Goal: Check status: Check status

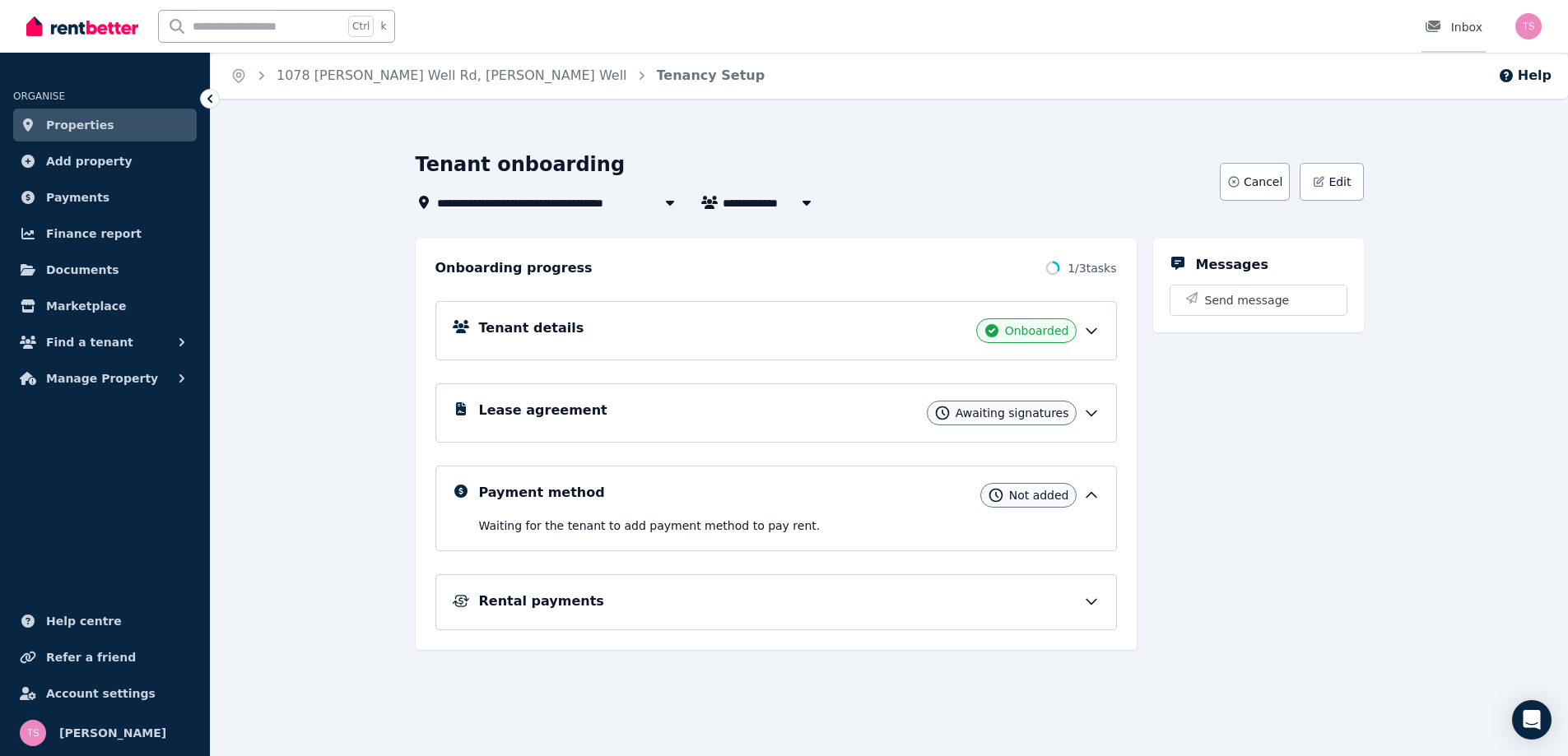
click at [1455, 20] on div "Inbox" at bounding box center [1453, 27] width 58 height 17
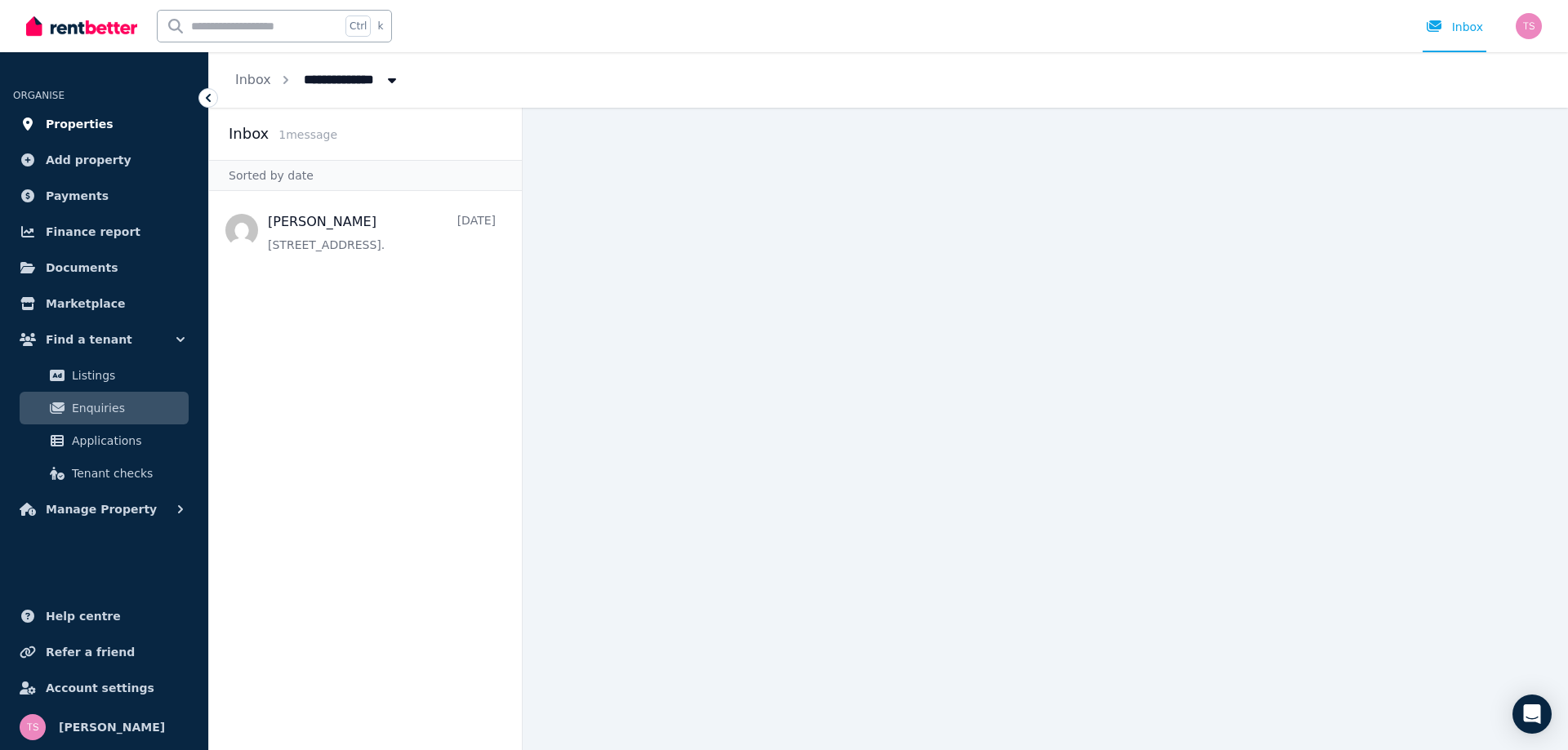
click at [74, 120] on span "Properties" at bounding box center [79, 123] width 68 height 19
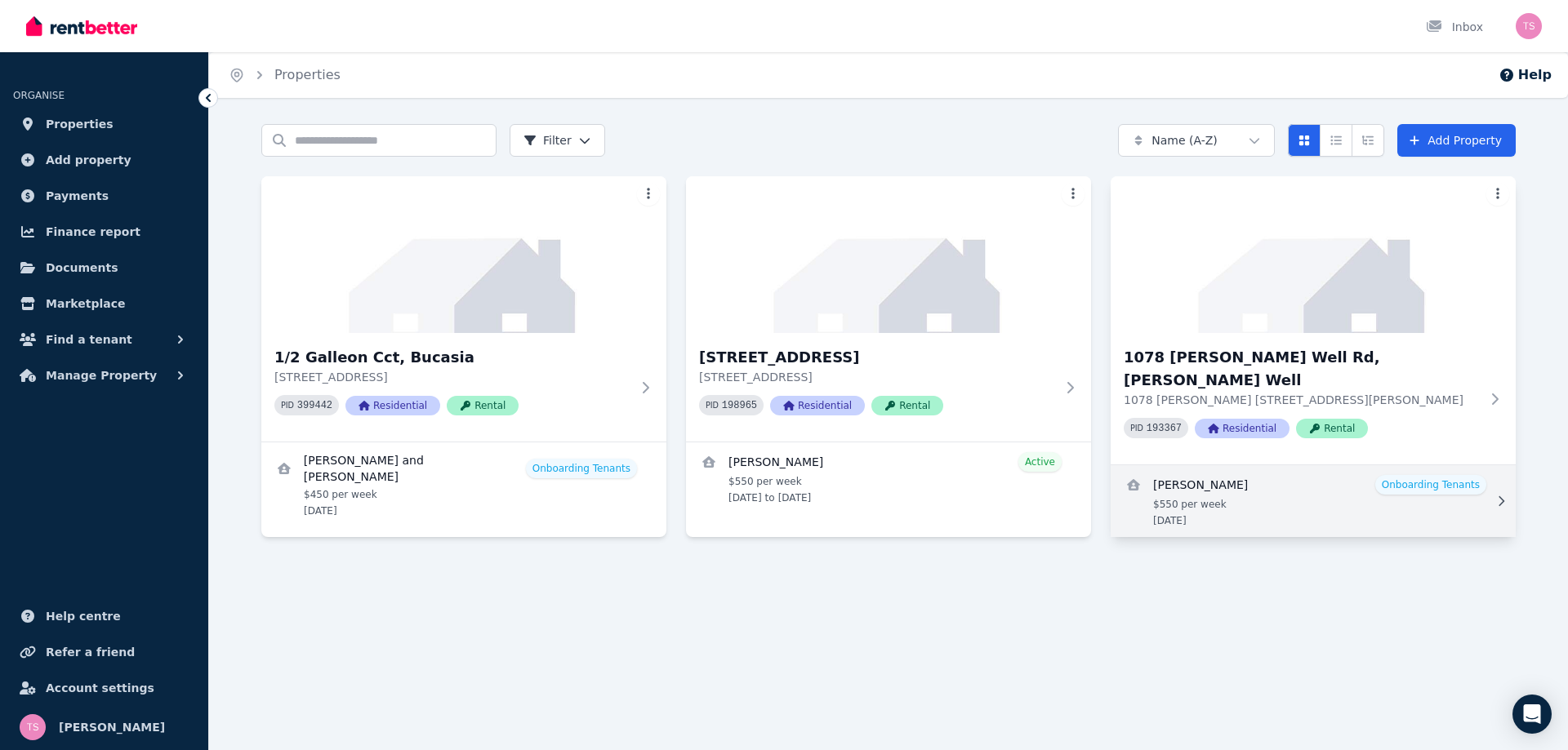
click at [1434, 466] on link "View details for Kraigh Turner" at bounding box center [1312, 502] width 405 height 72
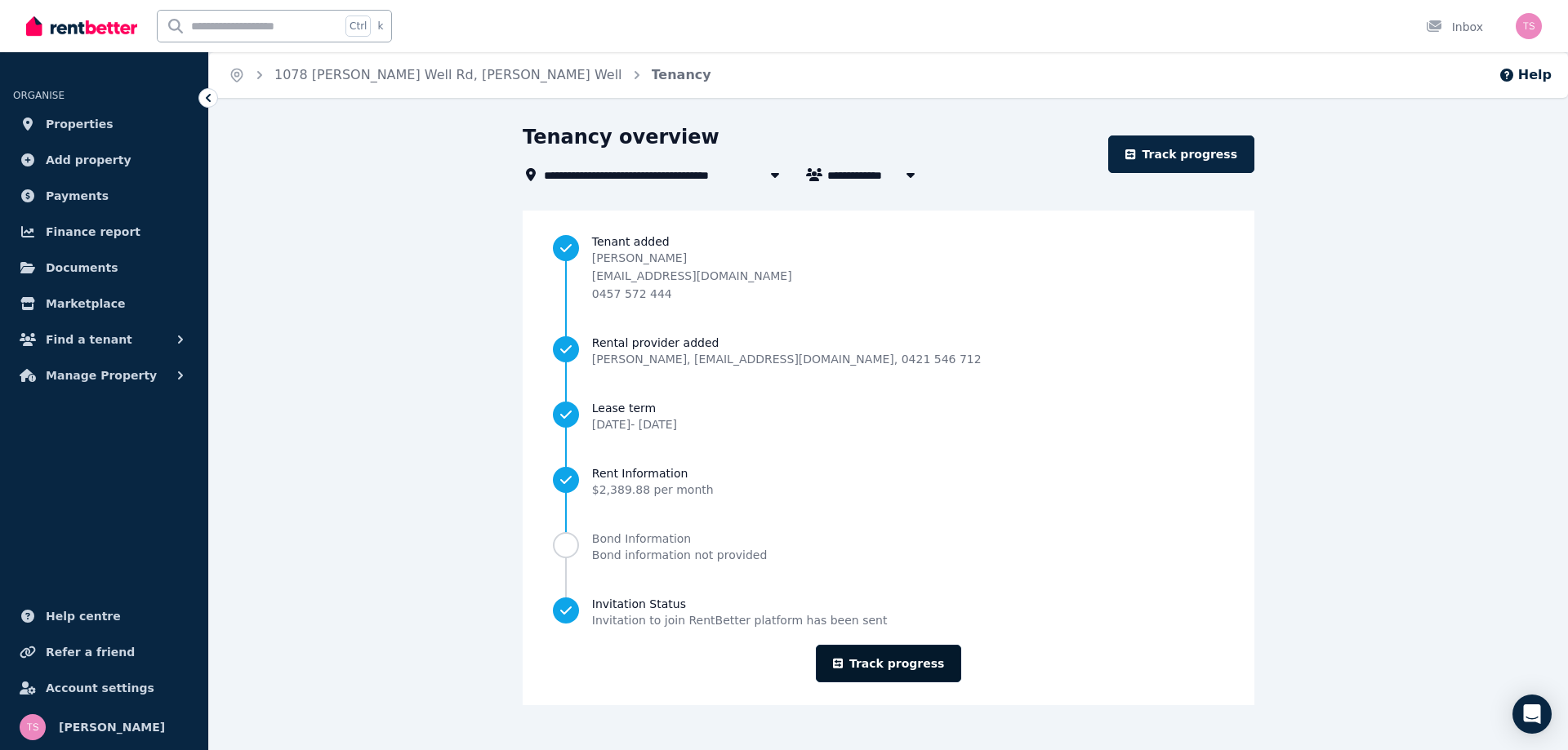
click at [897, 660] on link "Track progress" at bounding box center [889, 664] width 146 height 38
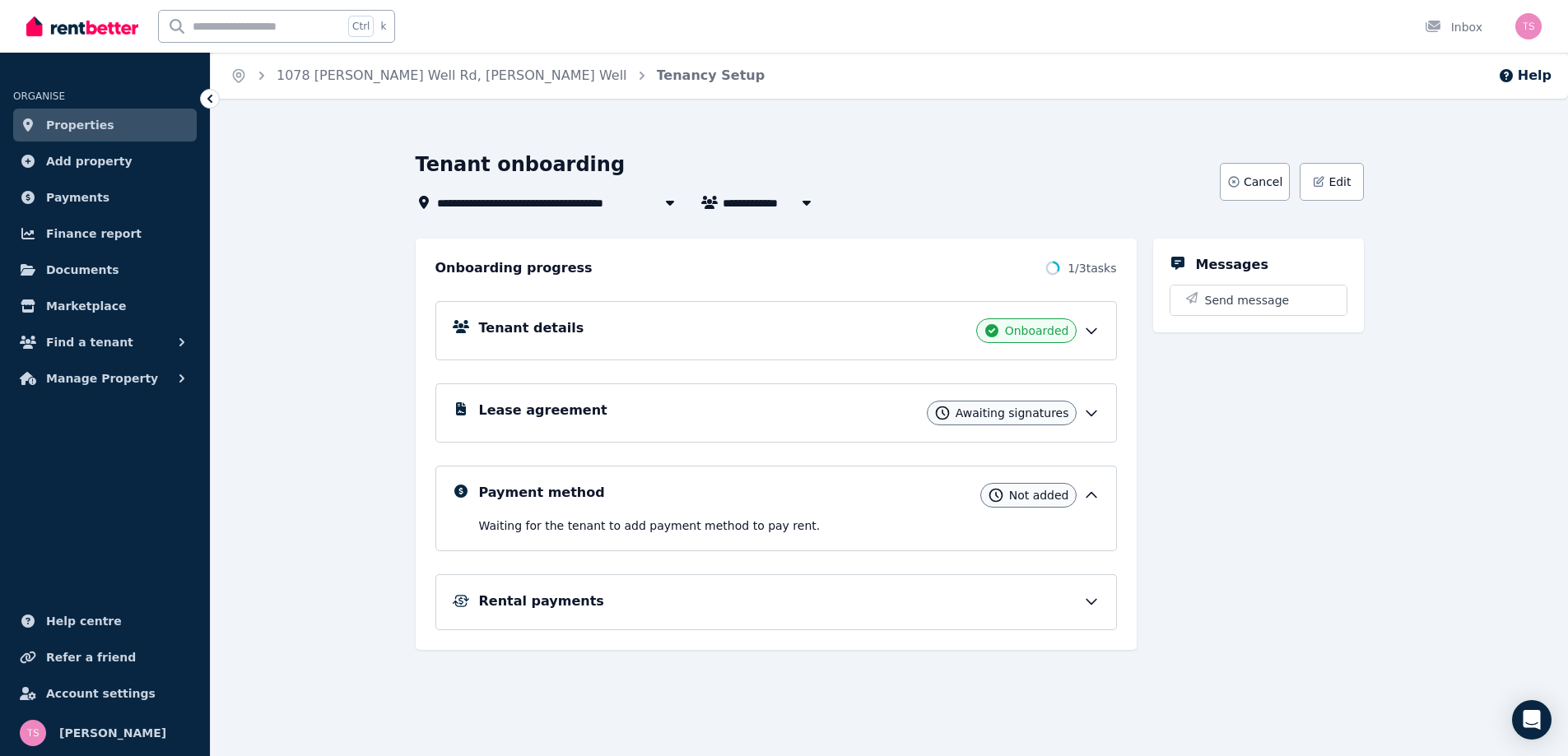
click at [1092, 332] on icon at bounding box center [1091, 331] width 10 height 5
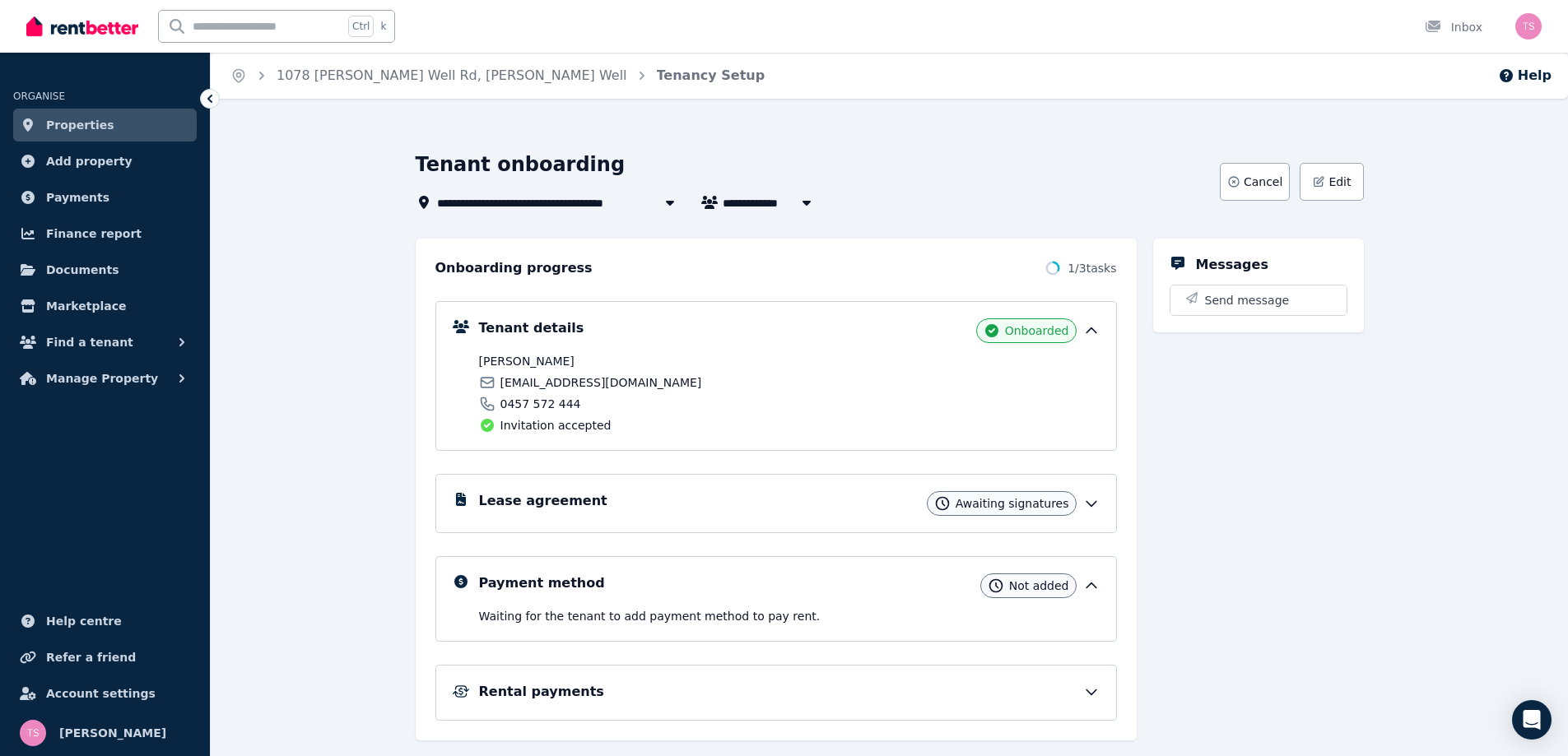
click at [1092, 332] on icon at bounding box center [1091, 331] width 17 height 17
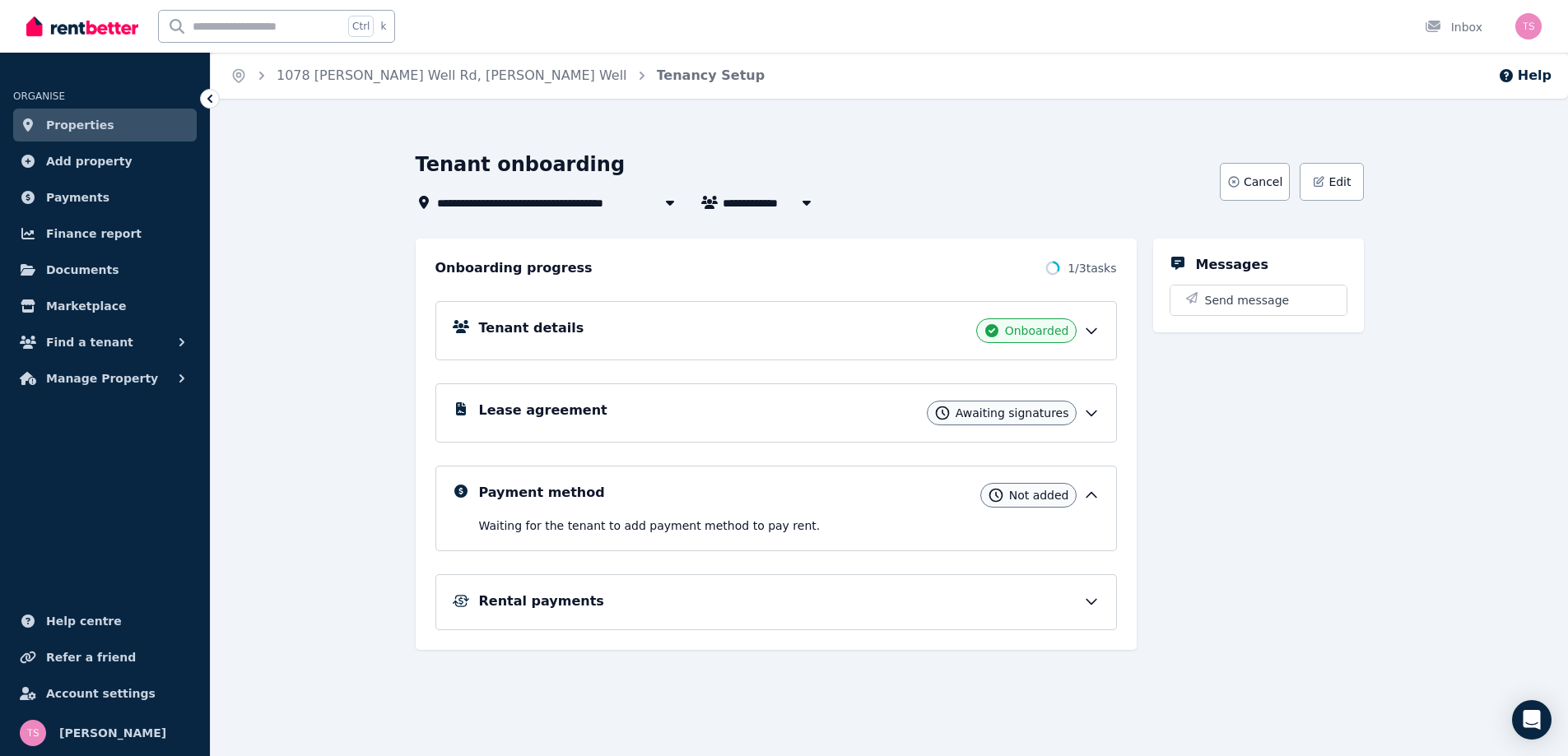
click at [1092, 332] on icon at bounding box center [1091, 331] width 10 height 5
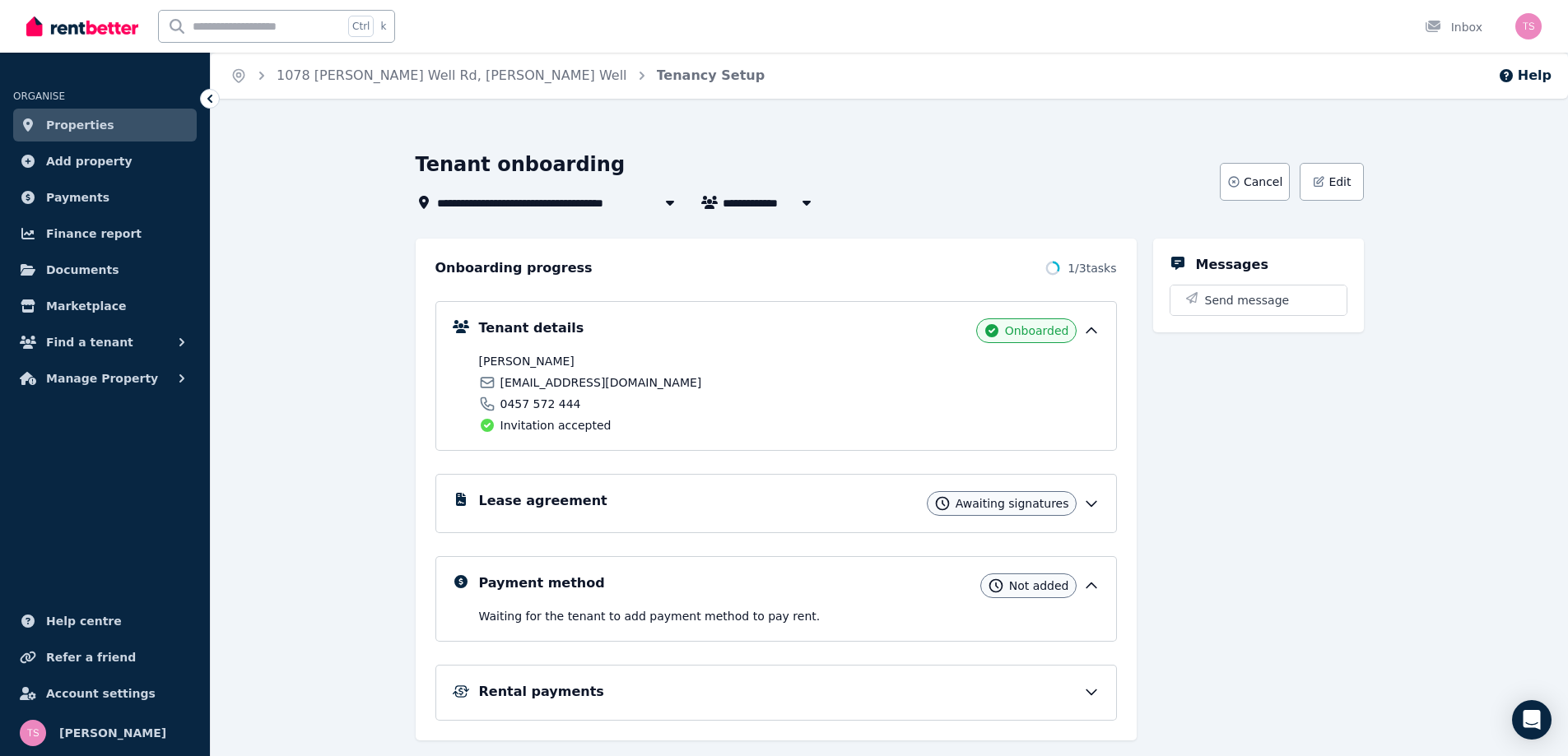
click at [1092, 332] on icon at bounding box center [1091, 331] width 17 height 17
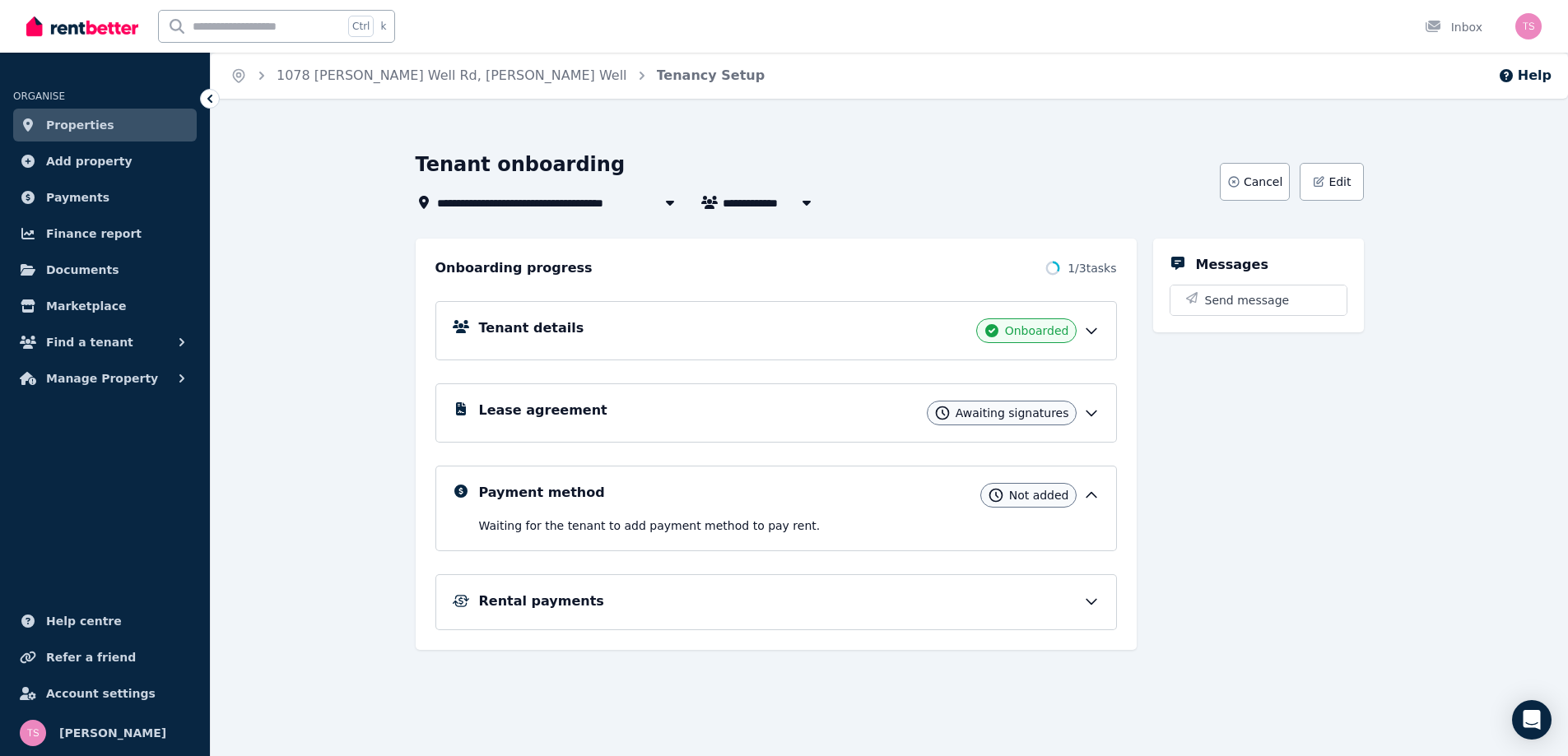
click at [1089, 415] on icon at bounding box center [1091, 413] width 10 height 5
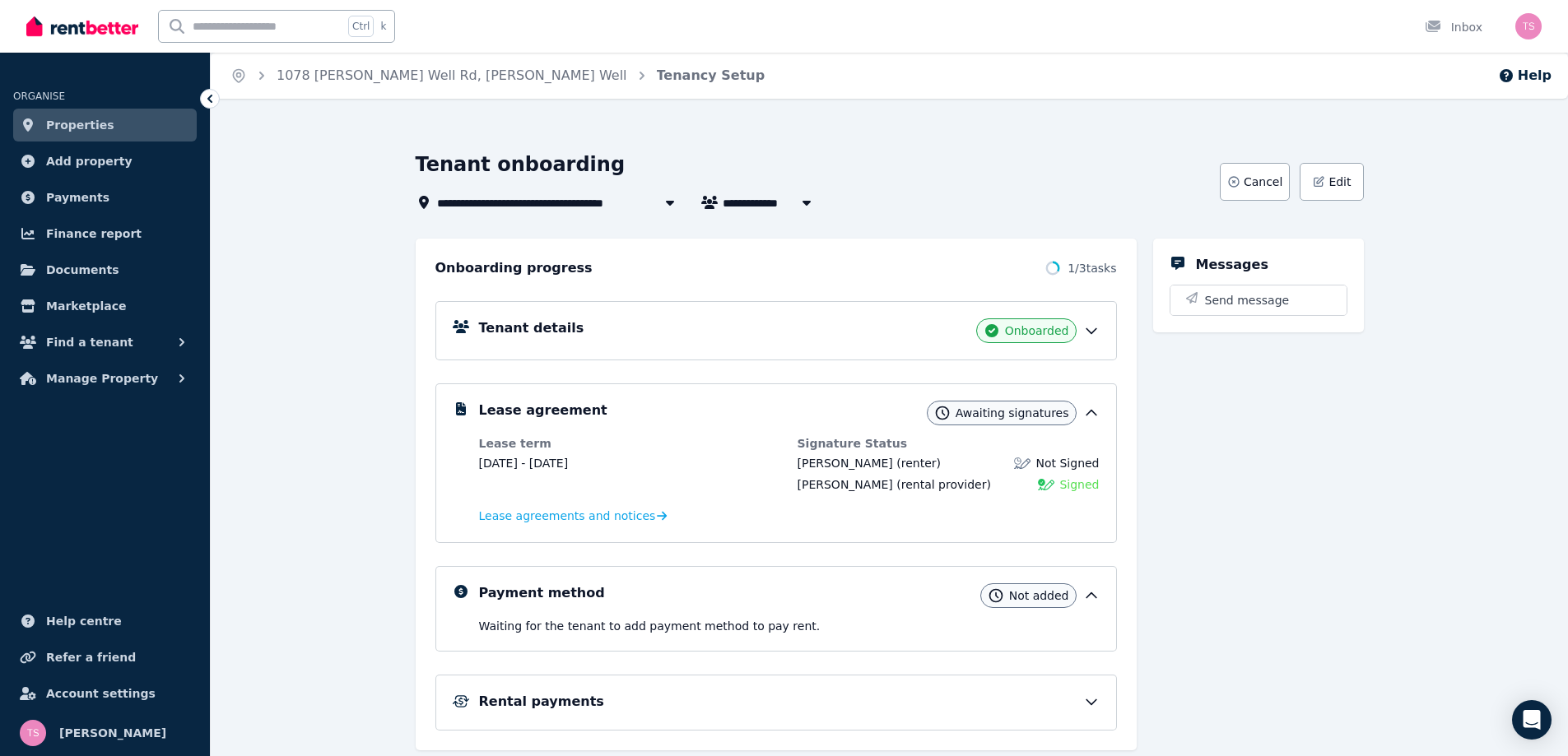
click at [1089, 415] on icon at bounding box center [1091, 413] width 17 height 17
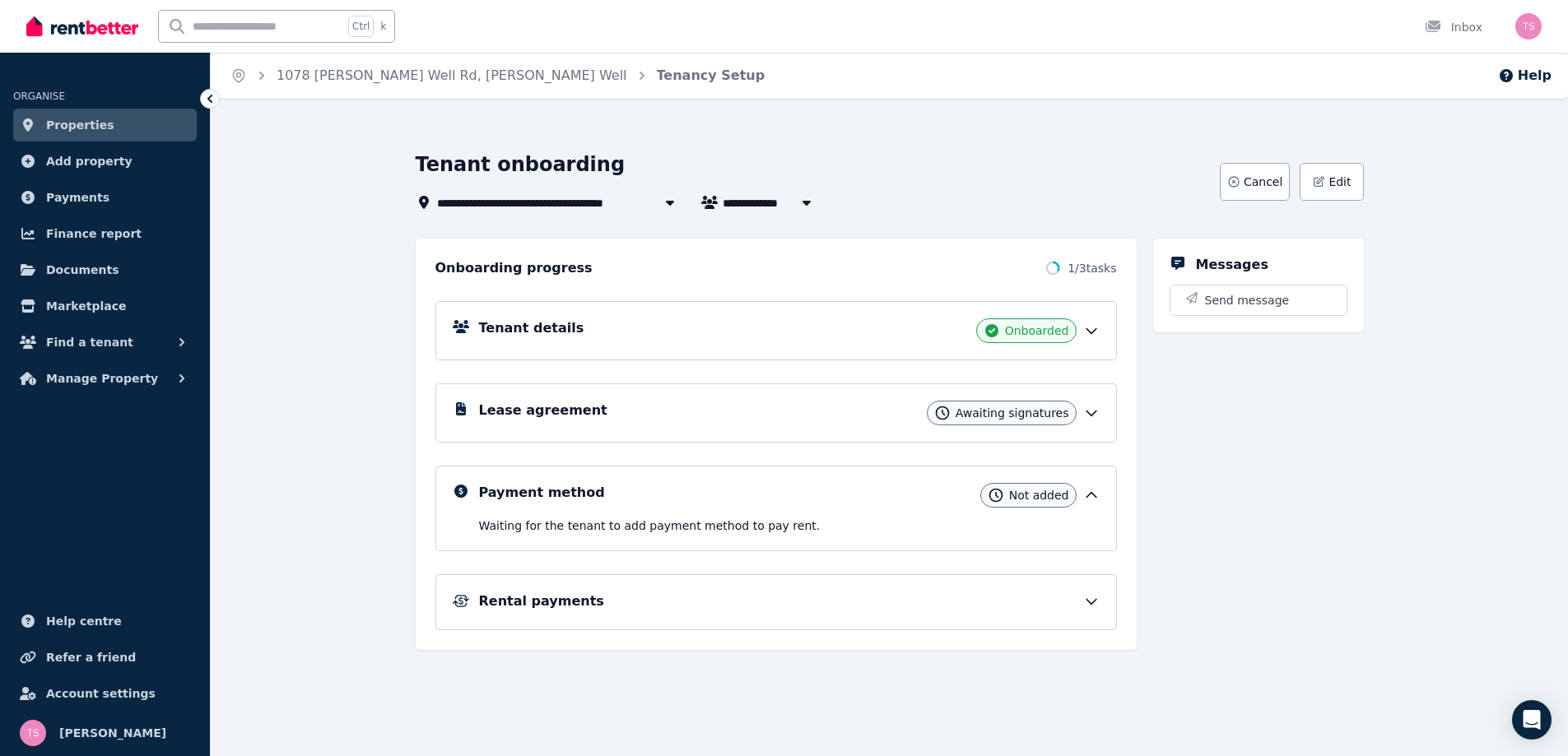
click at [1093, 327] on icon at bounding box center [1091, 331] width 17 height 17
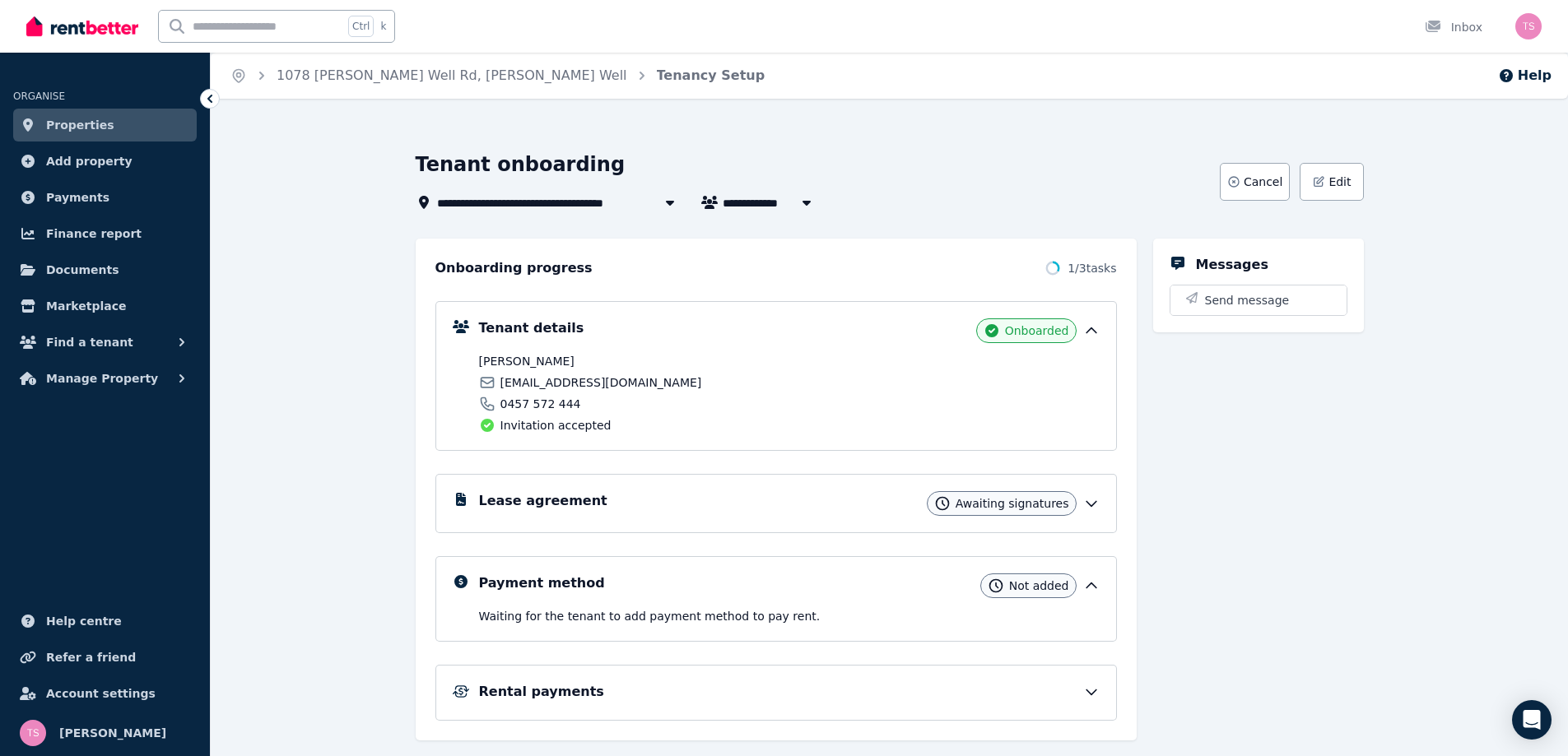
click at [1028, 328] on span "Onboarded" at bounding box center [1037, 331] width 64 height 17
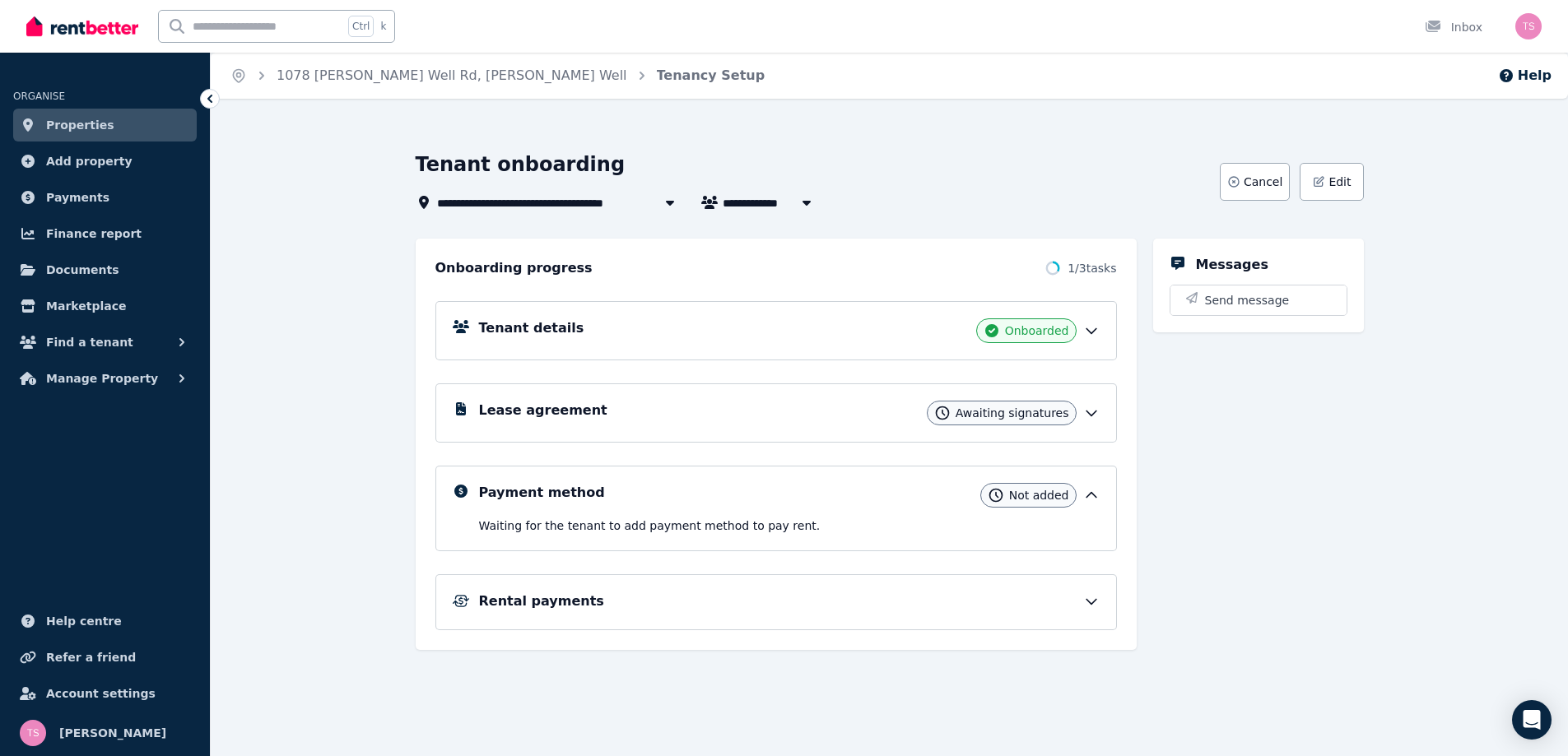
click at [1091, 414] on icon at bounding box center [1091, 413] width 10 height 5
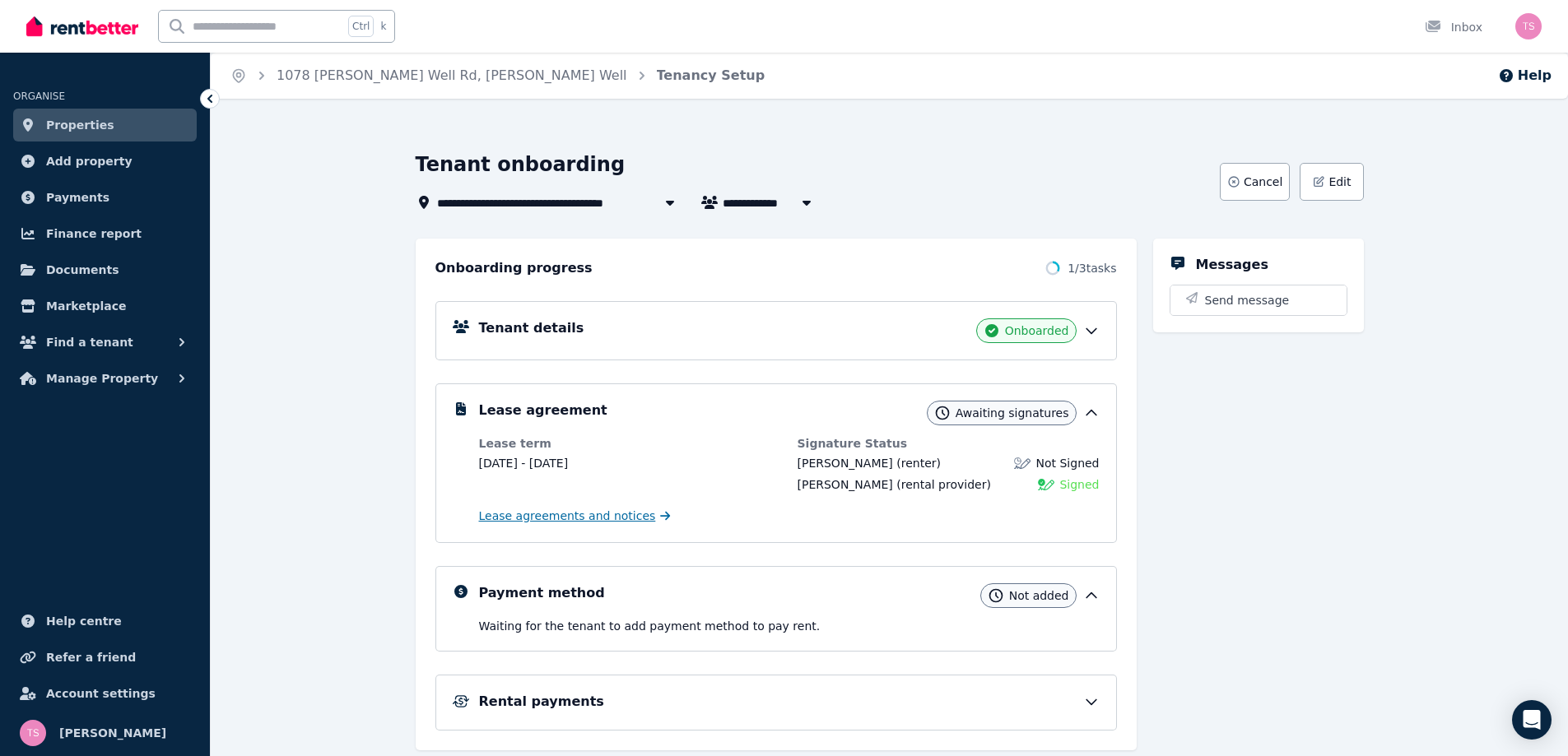
click at [602, 515] on span "Lease agreements and notices" at bounding box center [567, 516] width 177 height 17
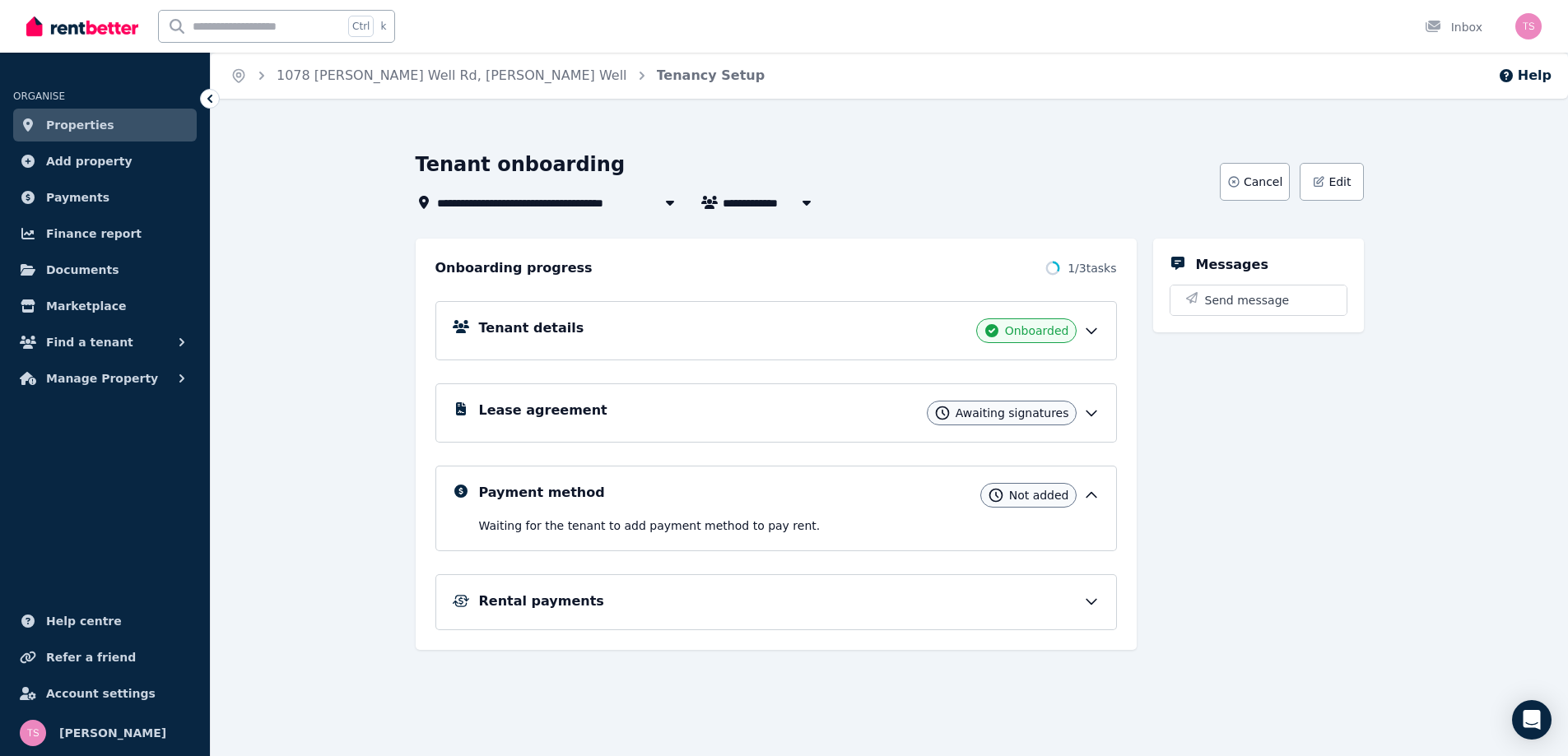
click at [1091, 605] on icon at bounding box center [1091, 602] width 10 height 5
